Goal: Task Accomplishment & Management: Complete application form

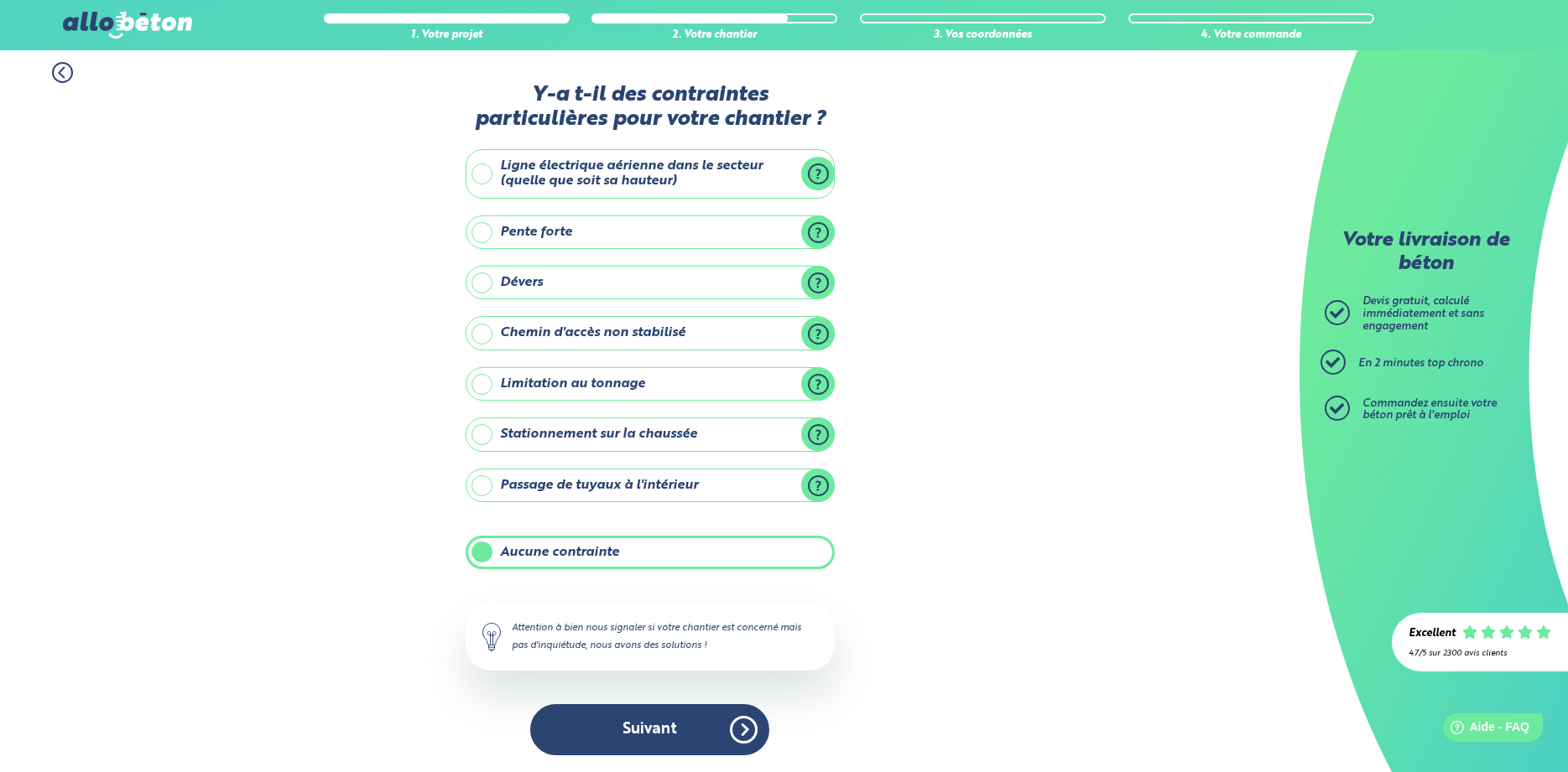
click at [602, 747] on button "Suivant" at bounding box center [649, 729] width 239 height 51
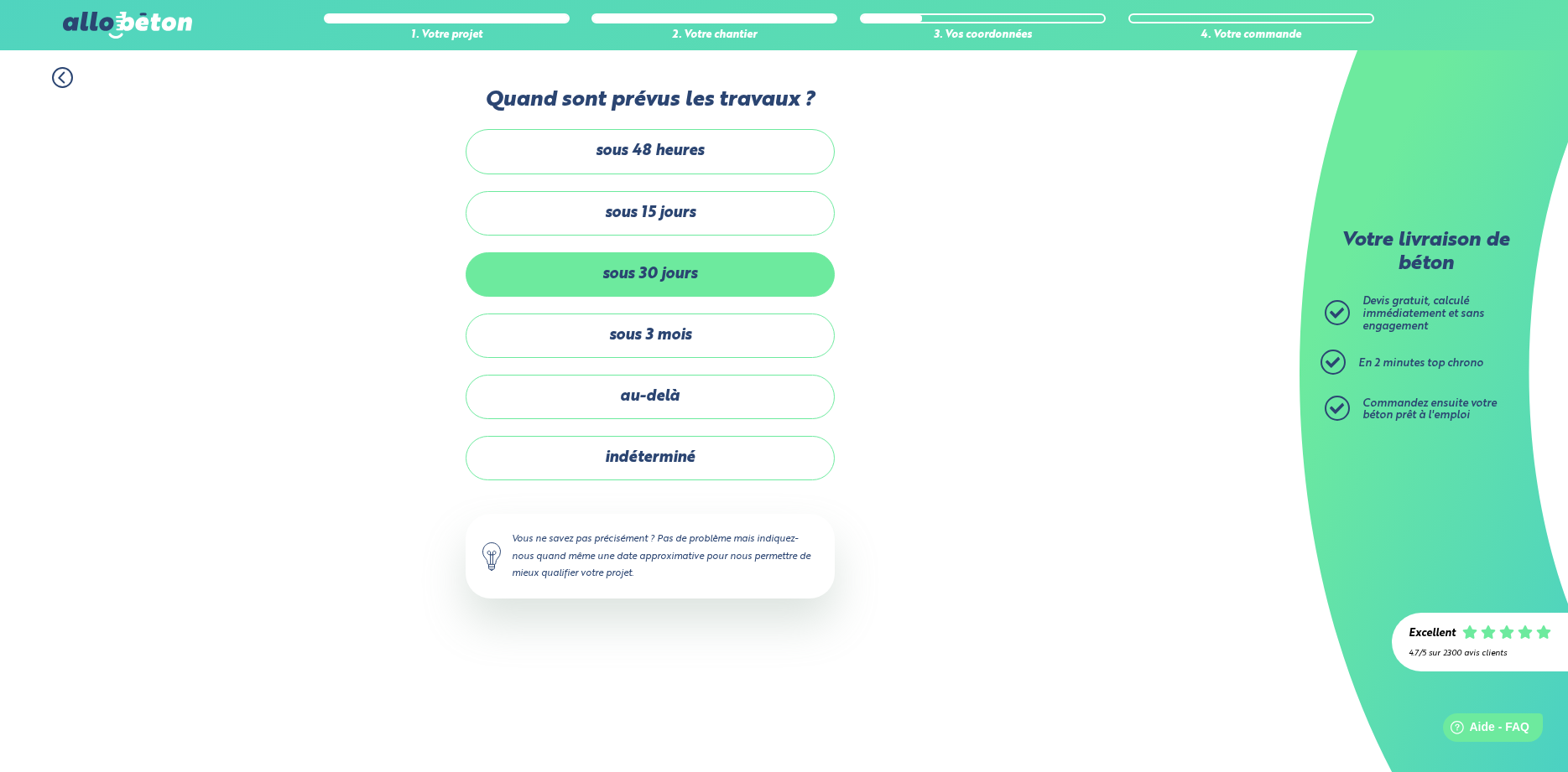
click at [697, 272] on label "sous 30 jours" at bounding box center [650, 274] width 369 height 45
click at [0, 0] on input "sous 30 jours" at bounding box center [0, 0] width 0 height 0
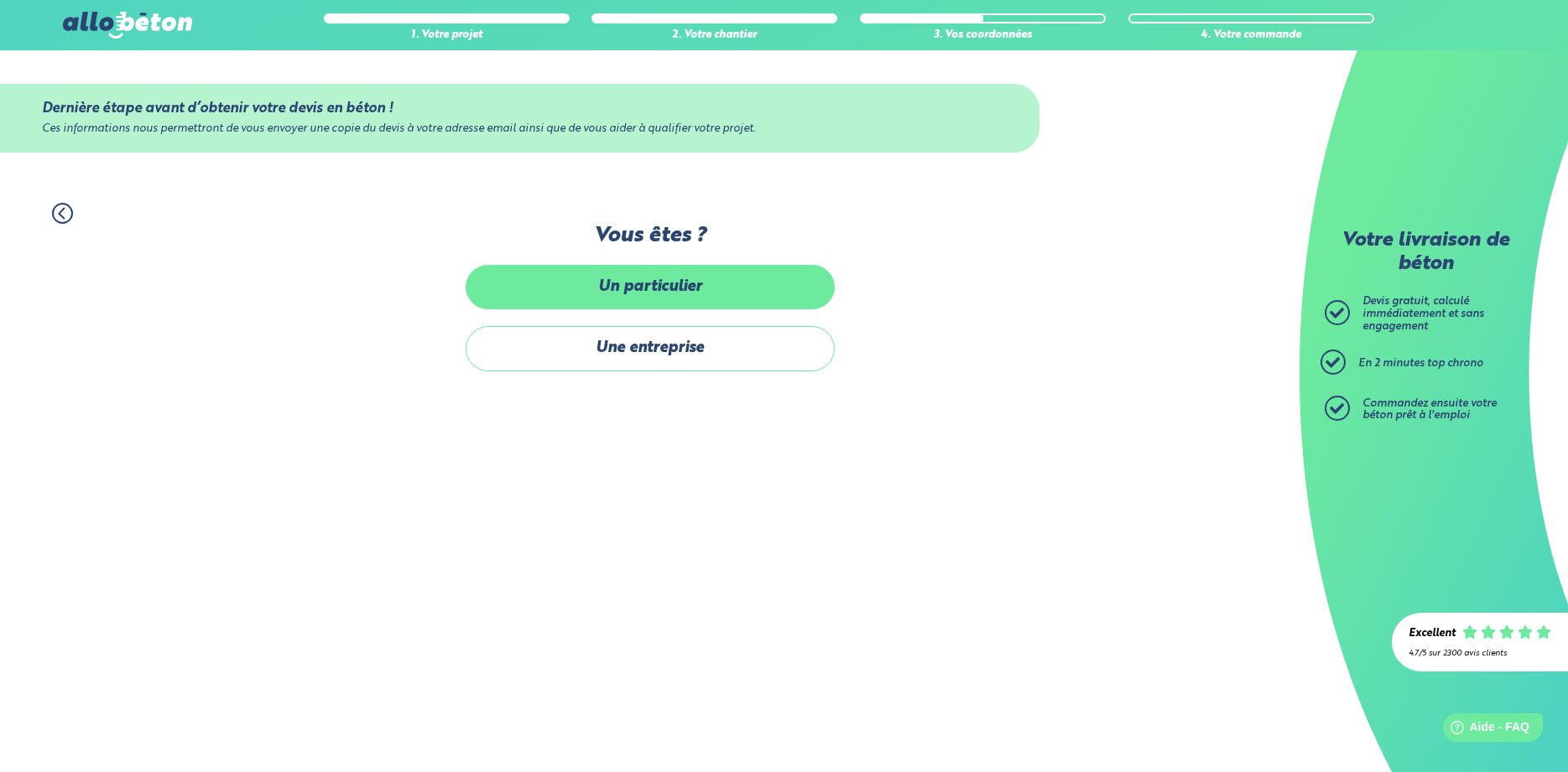
click at [681, 277] on label "Un particulier" at bounding box center [650, 288] width 369 height 45
click at [0, 0] on input "Un particulier" at bounding box center [0, 0] width 0 height 0
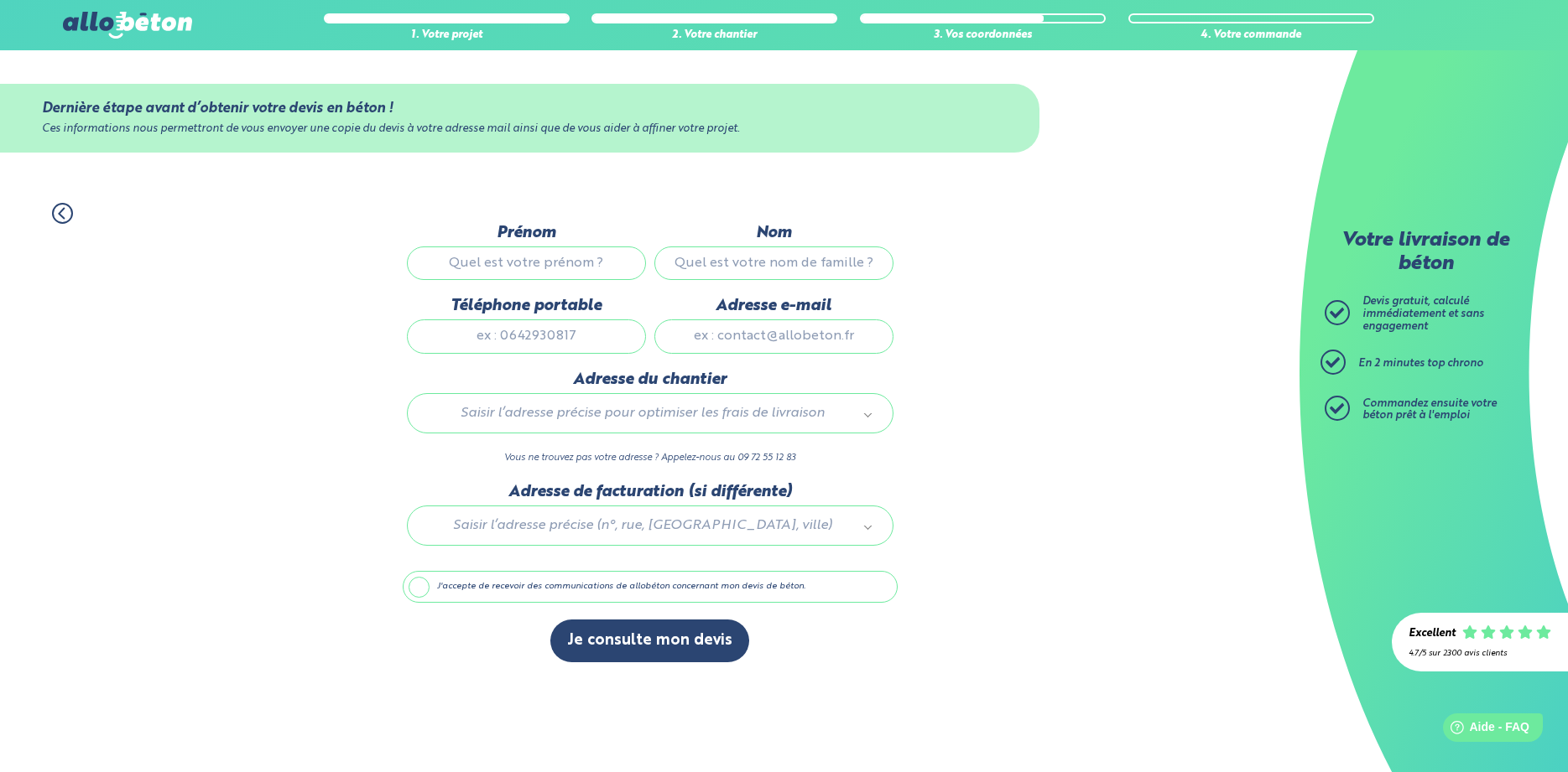
click at [514, 255] on input "Prénom" at bounding box center [527, 264] width 239 height 34
type input "VIRGINIE"
type input "BOTET"
type input "0789569226"
click at [723, 350] on input "Adresse e-mail" at bounding box center [773, 337] width 239 height 34
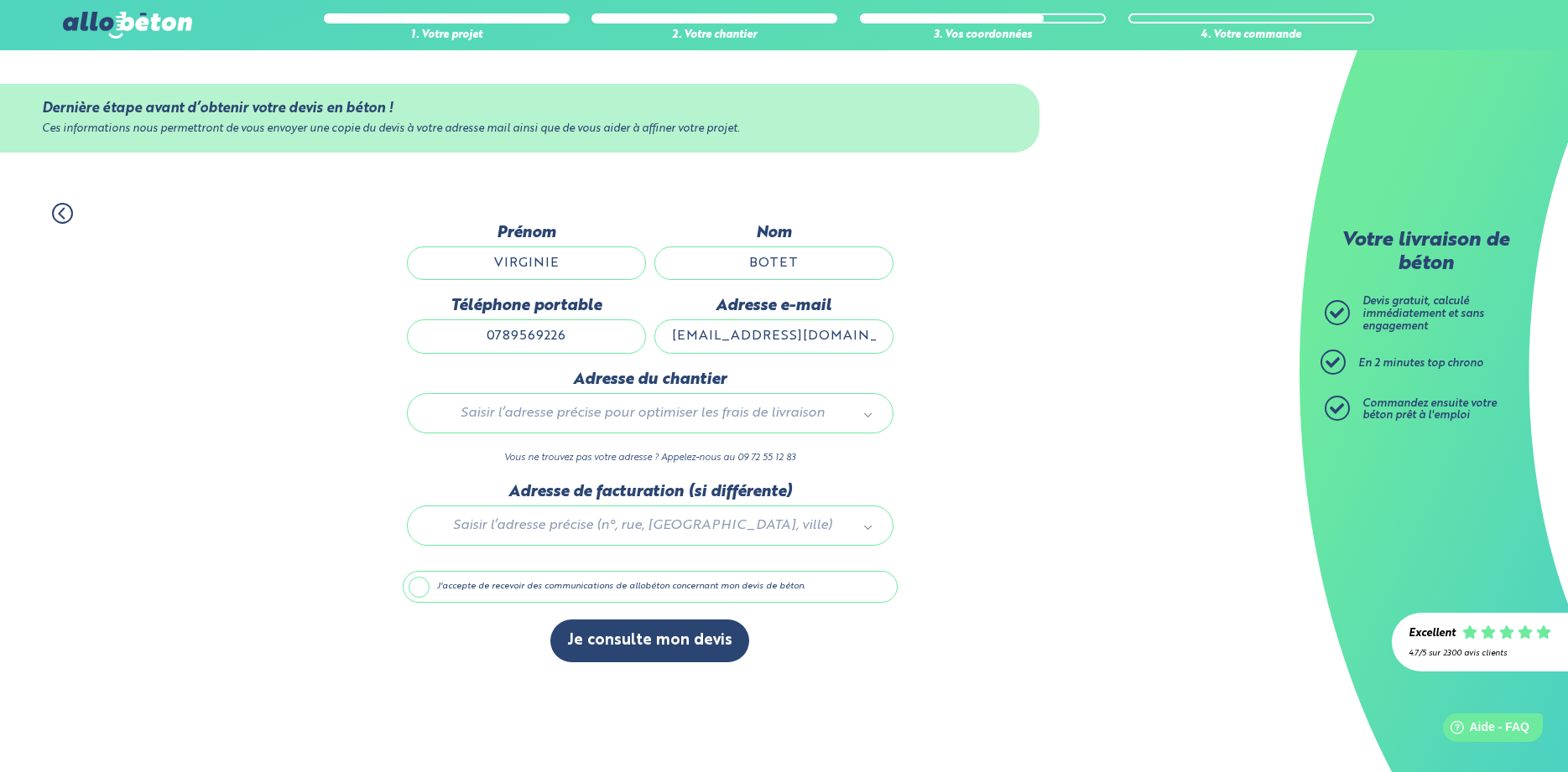
type input "[EMAIL_ADDRESS][DOMAIN_NAME]"
click at [578, 410] on div "Saisir l’adresse précise pour optimiser les frais de livraison" at bounding box center [650, 413] width 486 height 40
click at [635, 419] on body "09 72 55 12 83 Conseils et Appel Gratuits nos produits le béton prêt à l'emploi…" at bounding box center [784, 386] width 1568 height 772
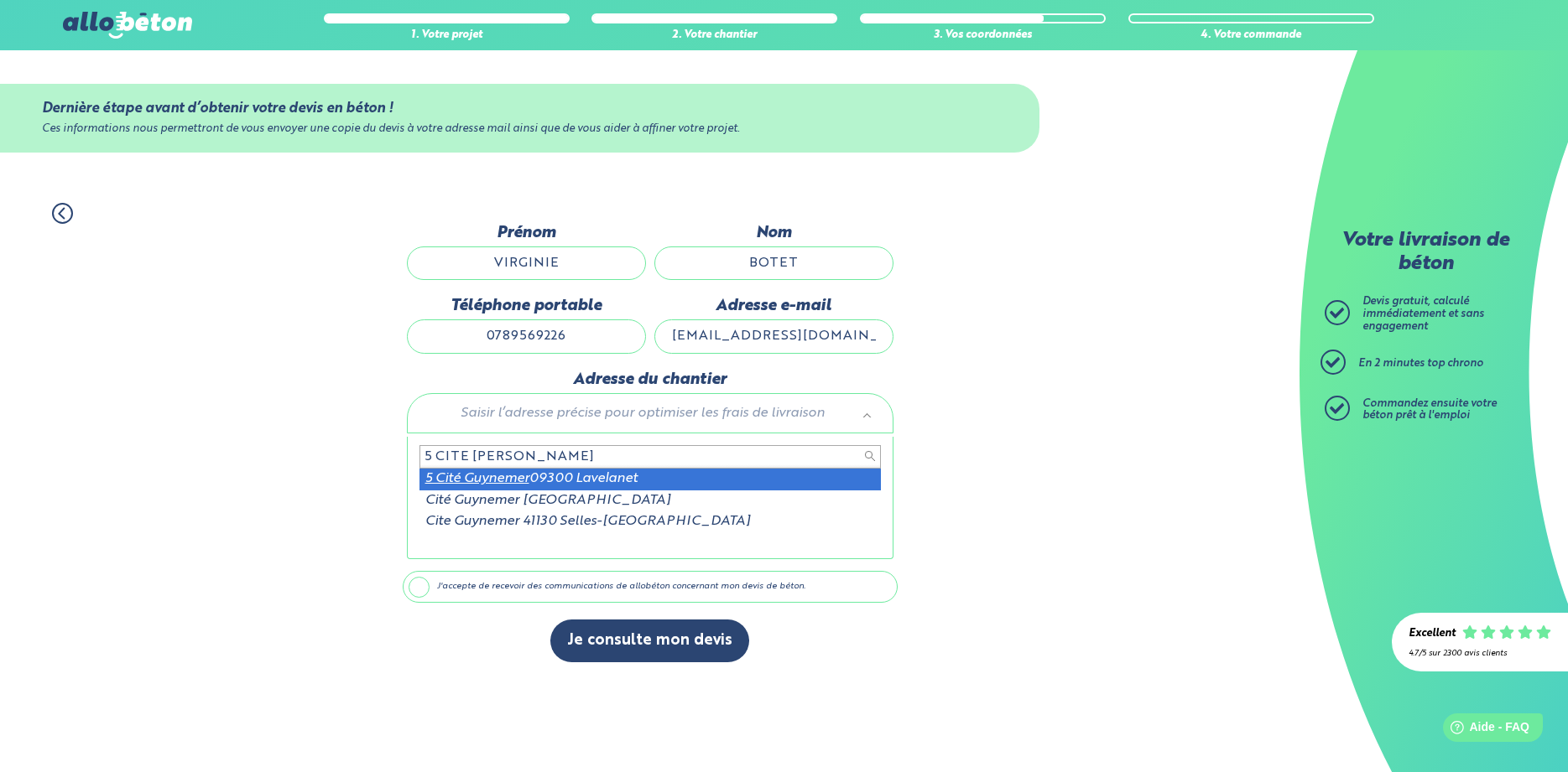
type input "5 CITE [PERSON_NAME]"
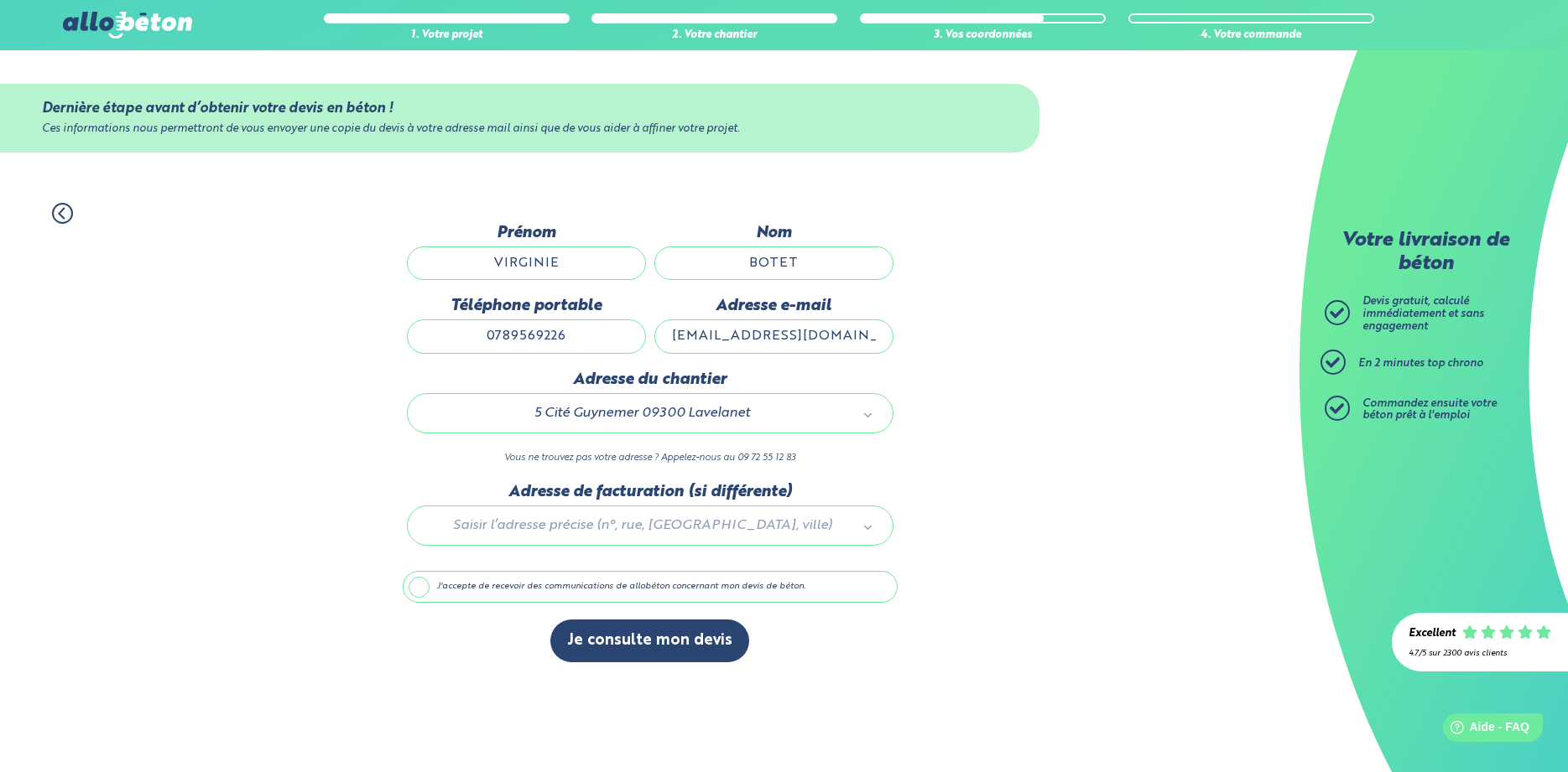
click at [637, 524] on div at bounding box center [650, 522] width 495 height 79
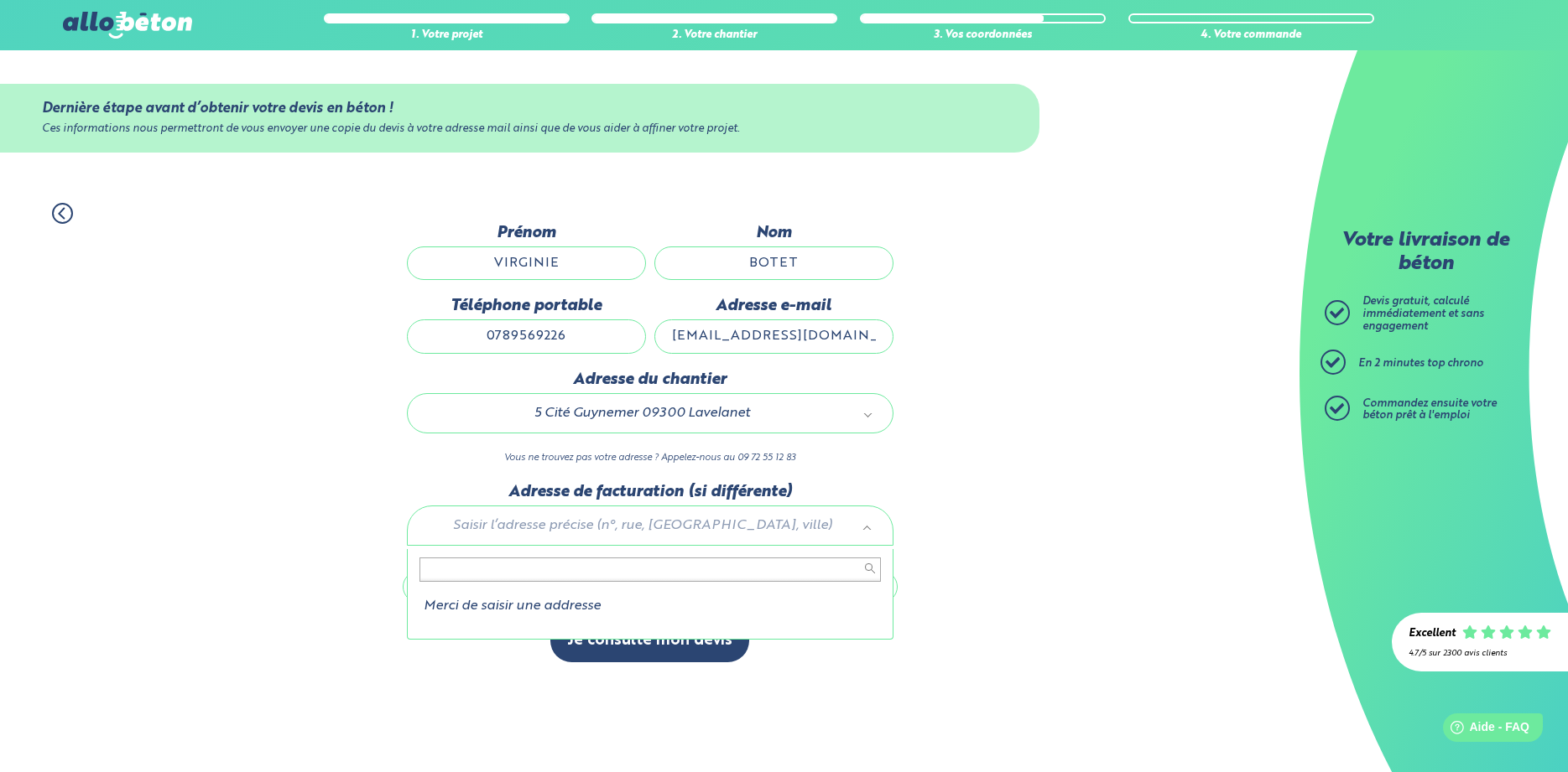
click at [512, 579] on input "text" at bounding box center [650, 569] width 461 height 23
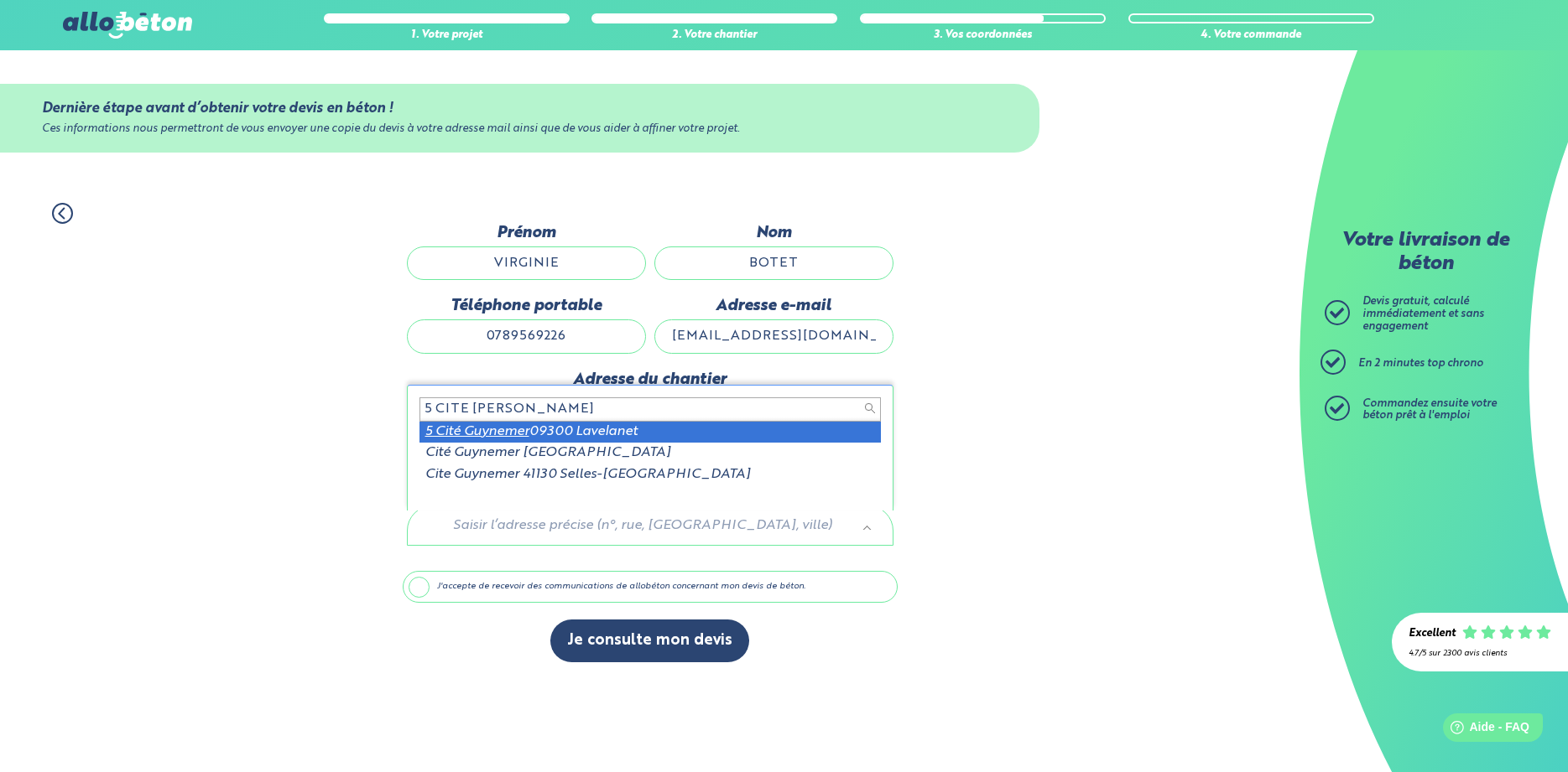
type input "5 CITE [PERSON_NAME]"
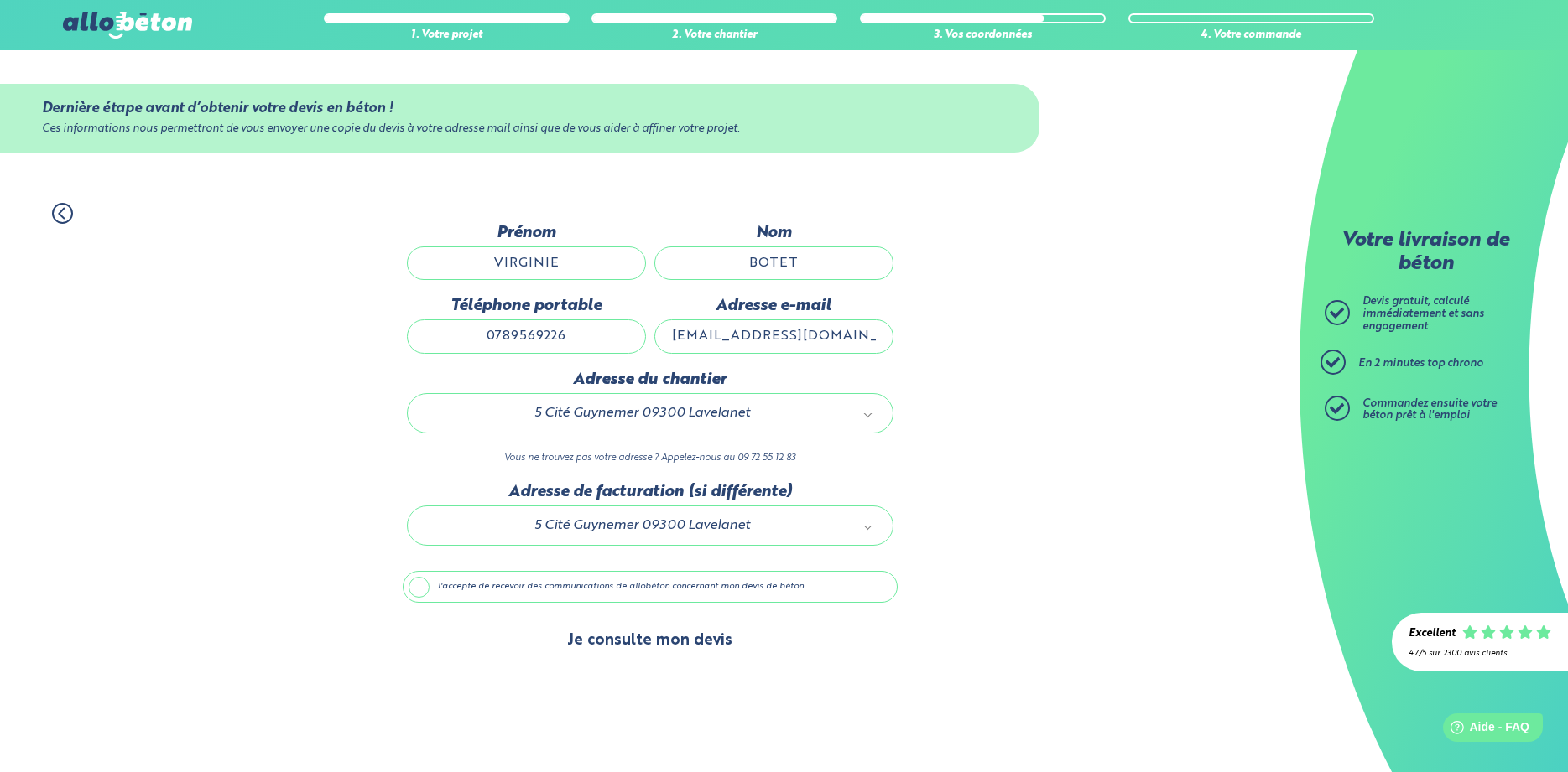
click at [635, 653] on button "Je consulte mon devis" at bounding box center [649, 641] width 199 height 43
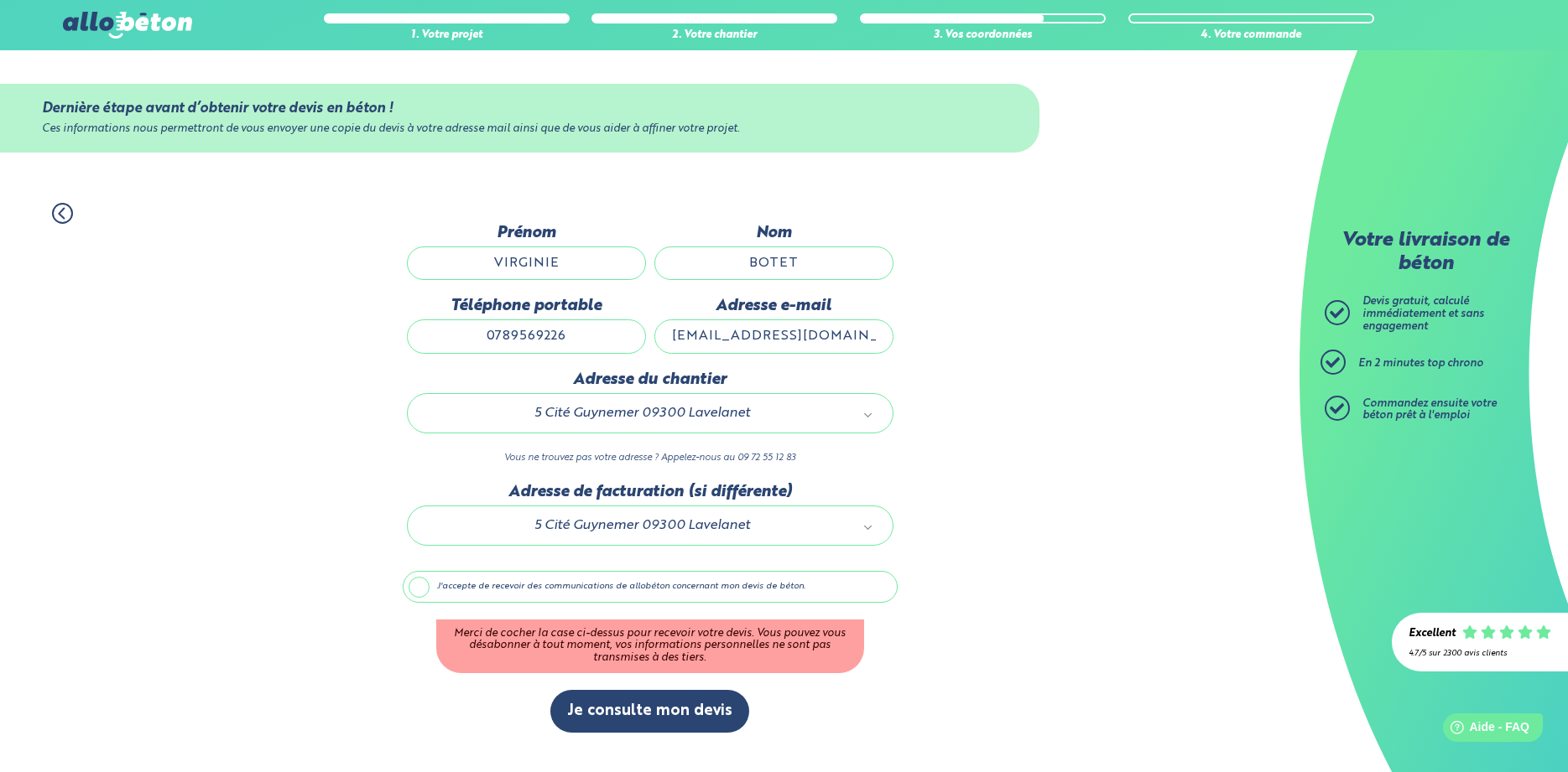
click at [423, 595] on label "J'accepte de recevoir des communications de allobéton concernant mon devis de b…" at bounding box center [650, 587] width 495 height 32
click at [0, 0] on input "J'accepte de recevoir des communications de allobéton concernant mon devis de b…" at bounding box center [0, 0] width 0 height 0
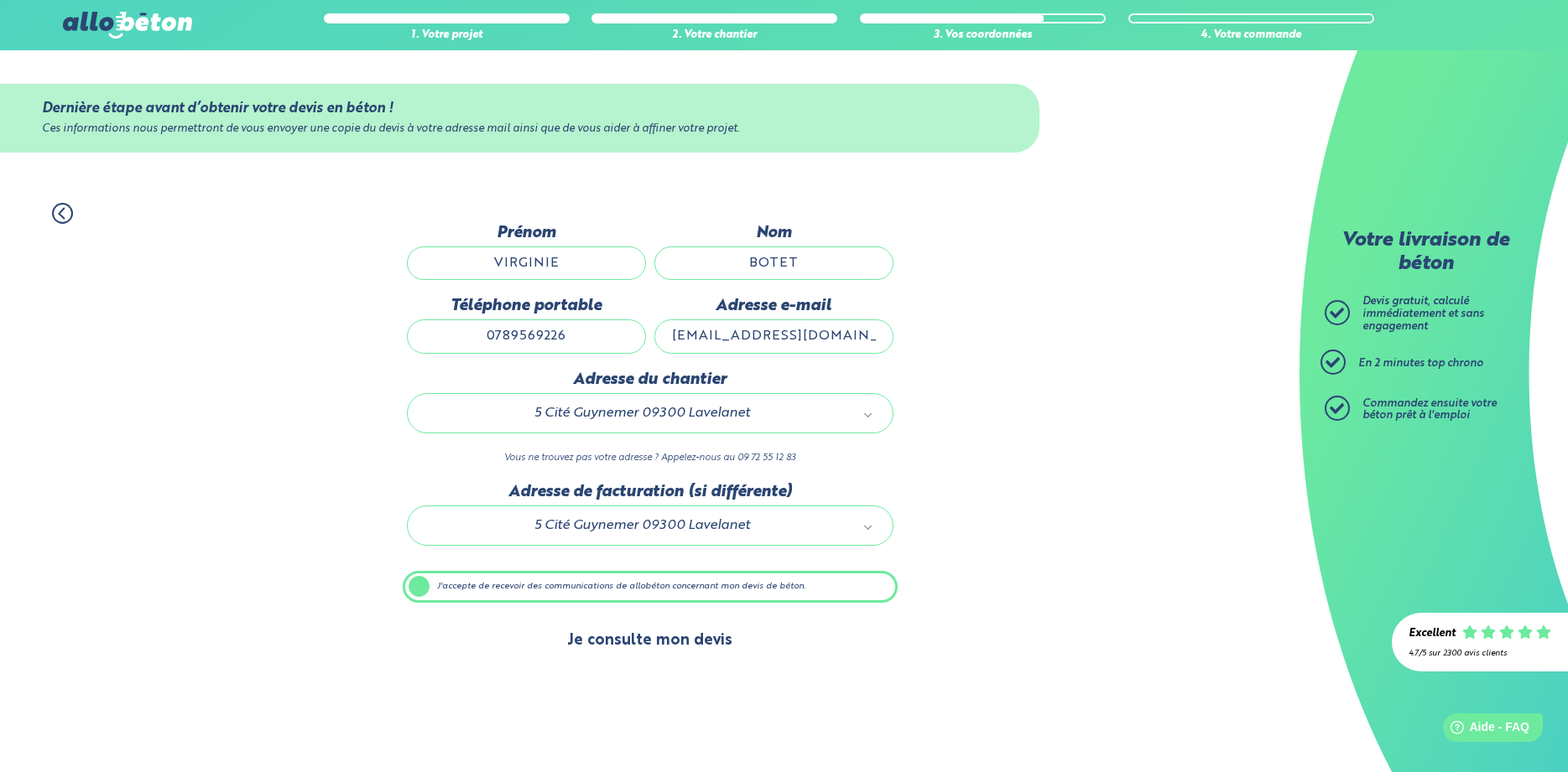
click at [685, 662] on button "Je consulte mon devis" at bounding box center [649, 641] width 199 height 43
